Goal: Task Accomplishment & Management: Use online tool/utility

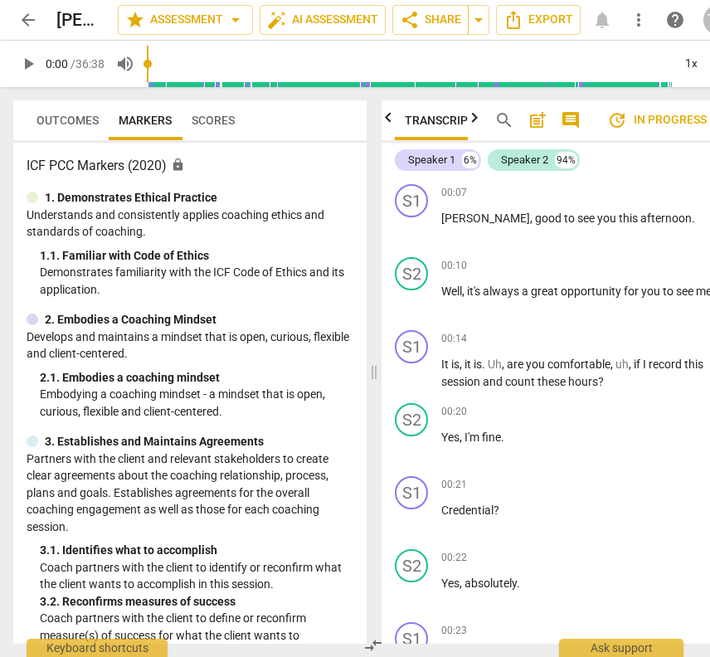
scroll to position [0, 17]
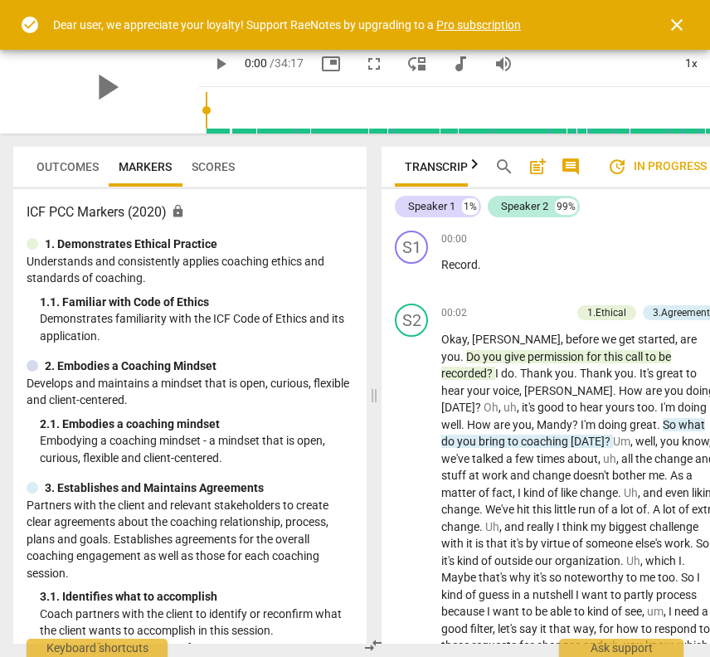
scroll to position [0, 17]
click at [677, 27] on span "close" at bounding box center [677, 25] width 20 height 20
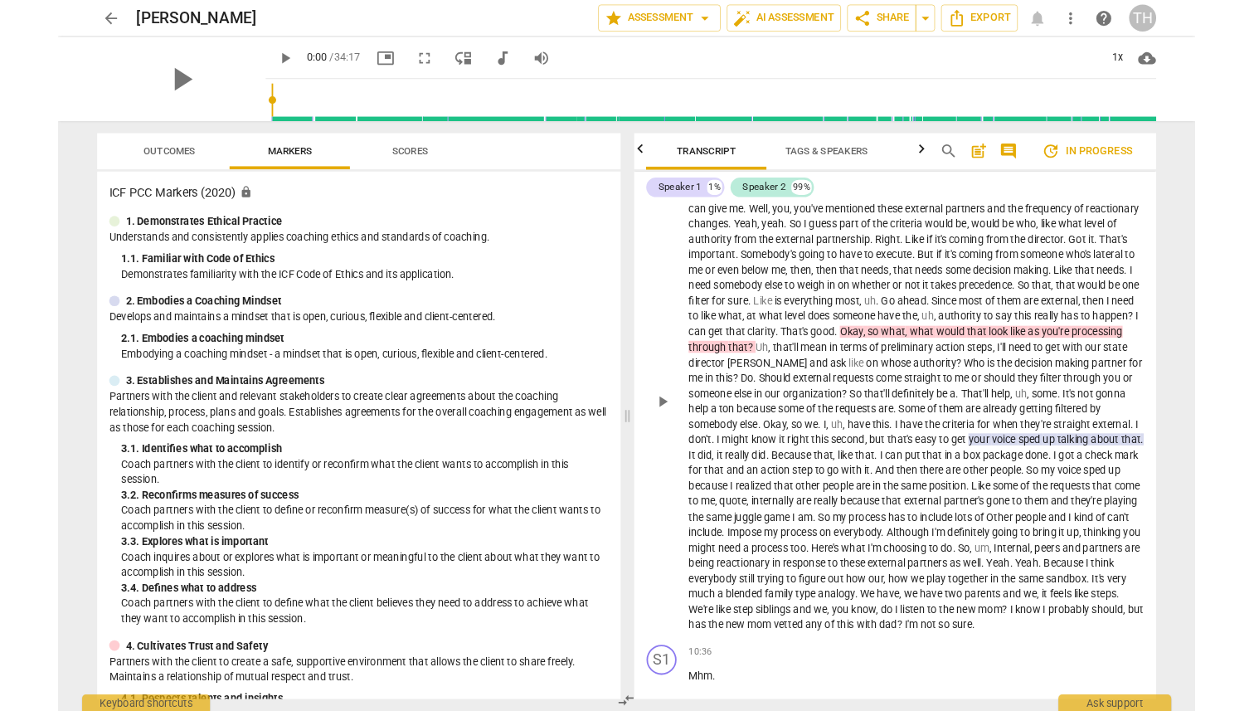
scroll to position [0, 0]
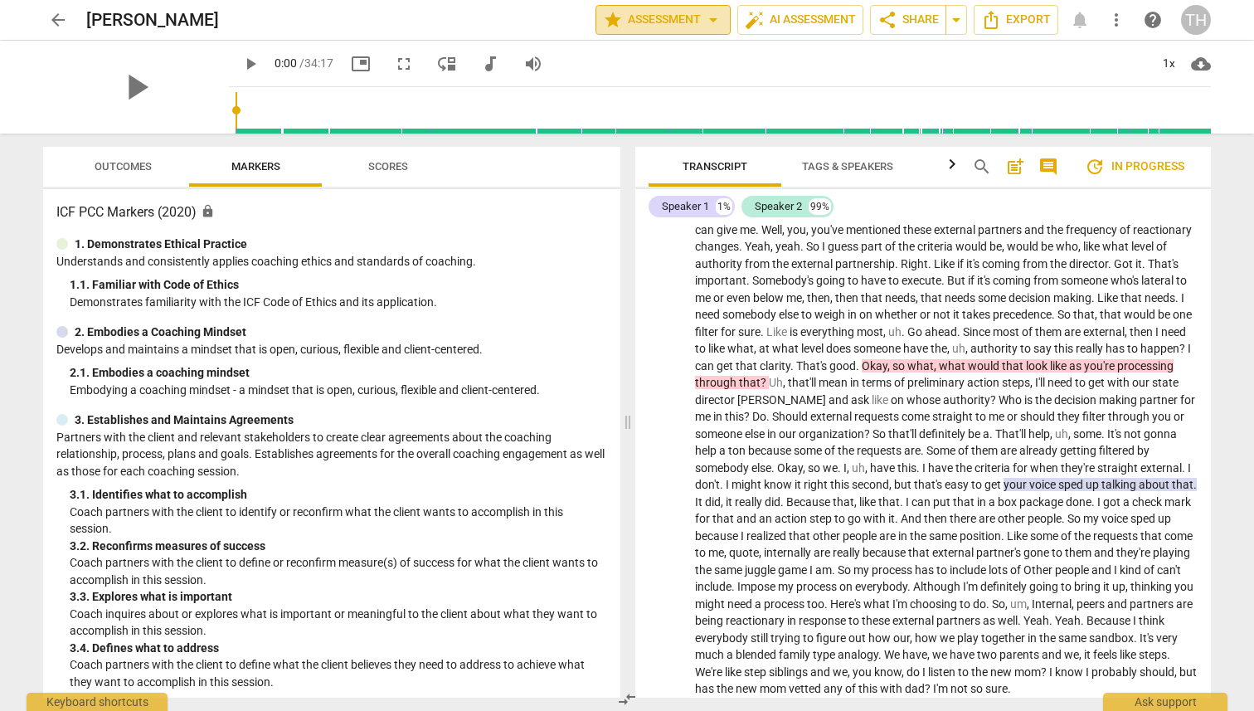
click at [709, 22] on span "arrow_drop_down" at bounding box center [713, 20] width 20 height 20
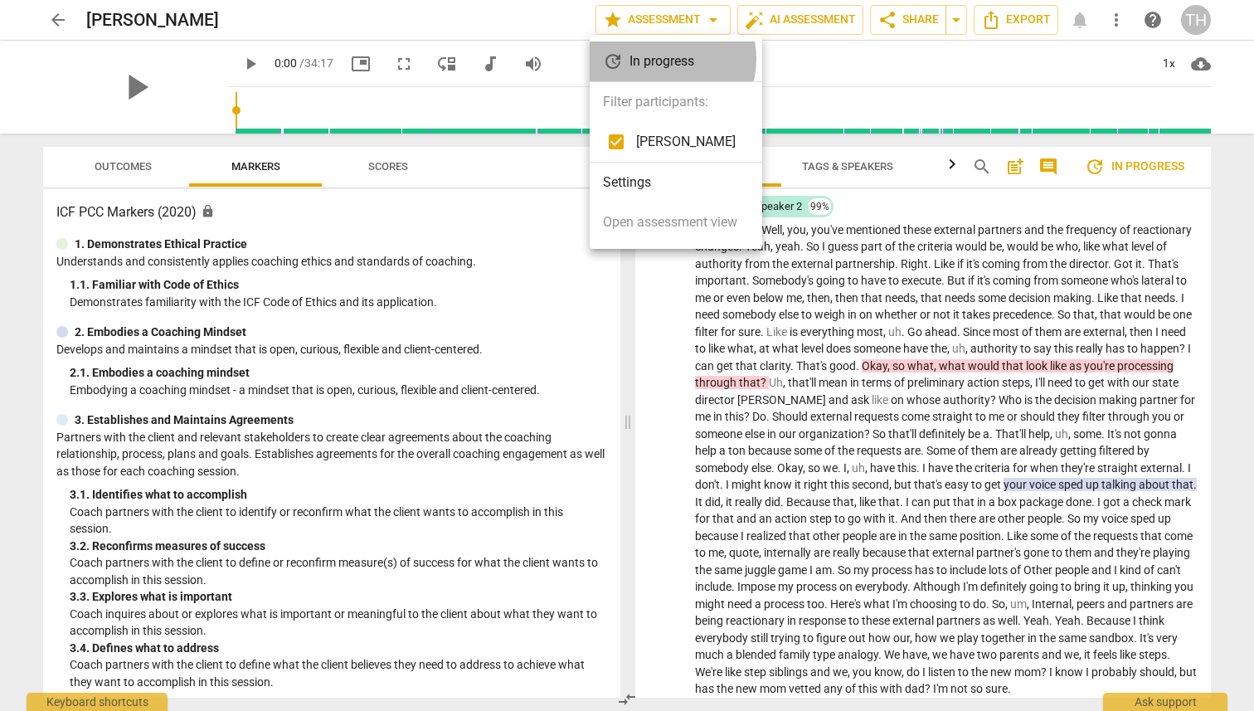
click at [665, 59] on div "update In progress" at bounding box center [676, 61] width 172 height 40
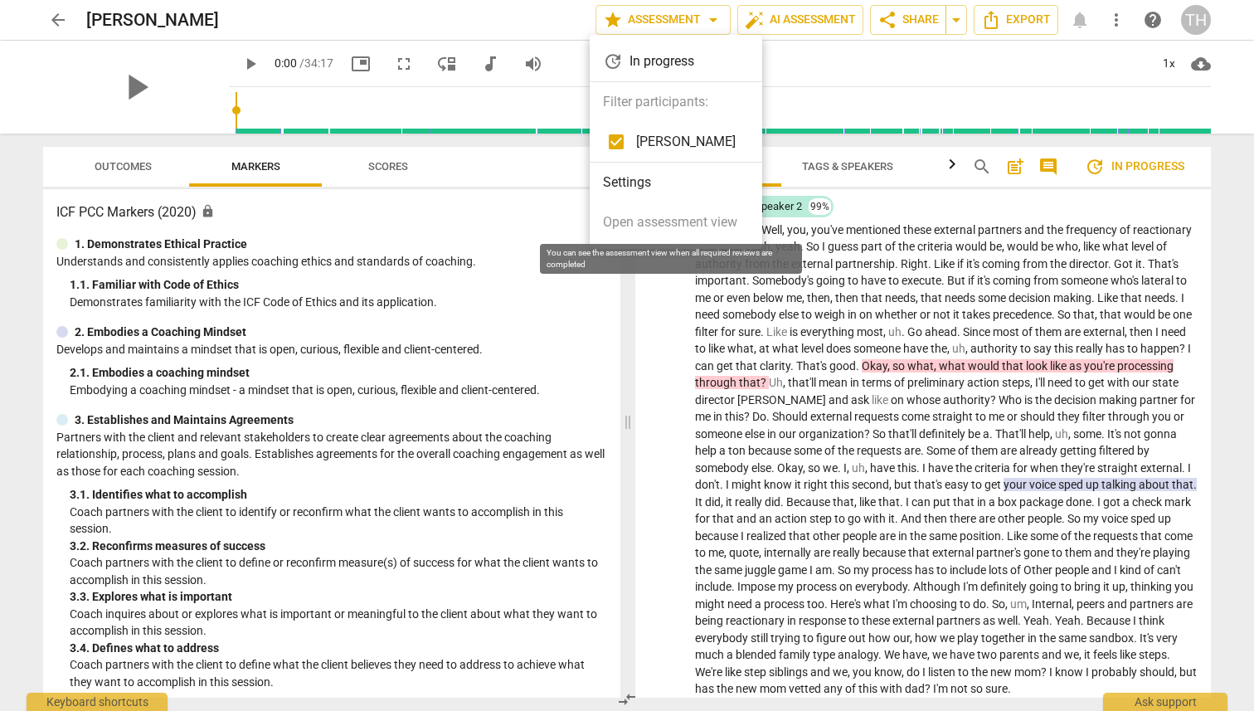
click at [668, 223] on span "Open assessment view" at bounding box center [670, 222] width 134 height 20
click at [637, 182] on li "Settings" at bounding box center [676, 183] width 172 height 40
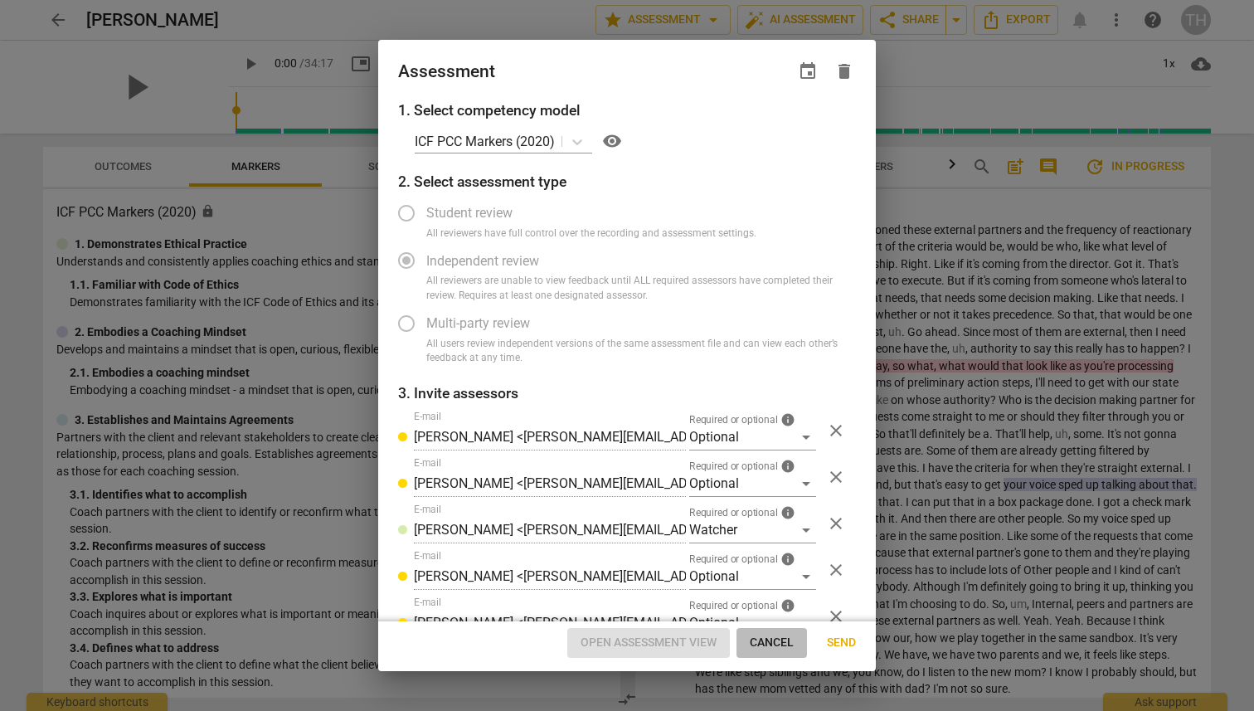
click at [709, 643] on span "Cancel" at bounding box center [772, 642] width 44 height 17
radio input "false"
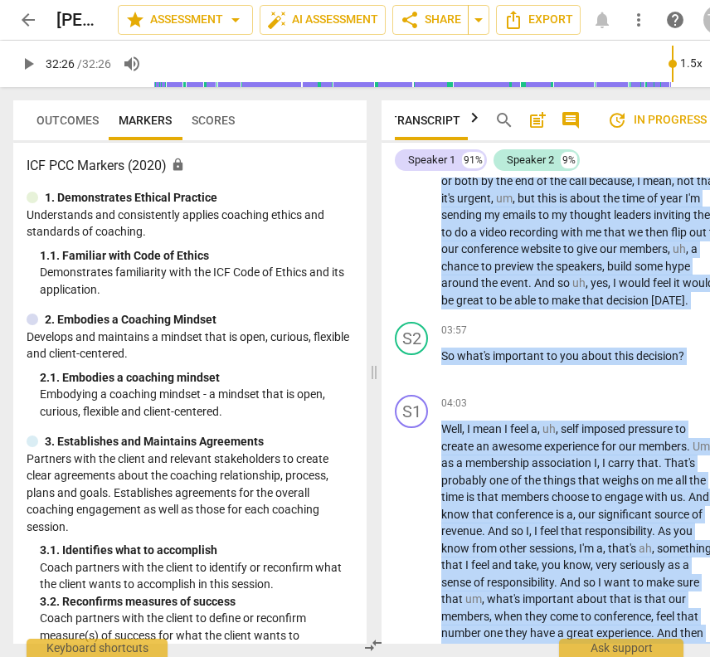
scroll to position [0, 17]
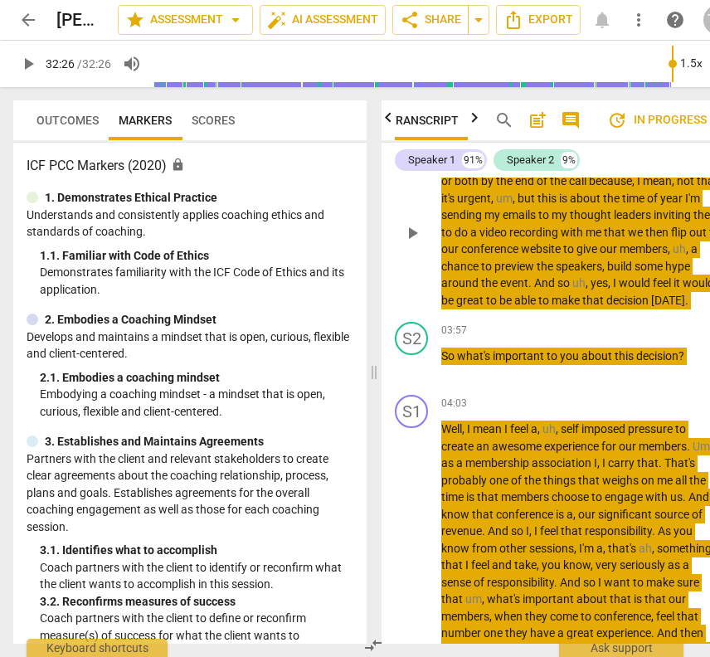
type input "1946"
